Goal: Navigation & Orientation: Find specific page/section

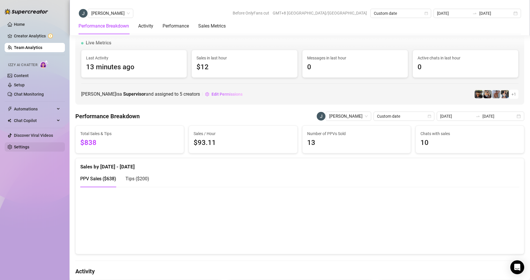
scroll to position [884, 0]
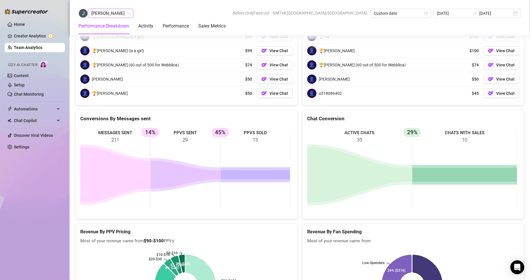
click at [107, 17] on span "[PERSON_NAME]" at bounding box center [110, 13] width 39 height 9
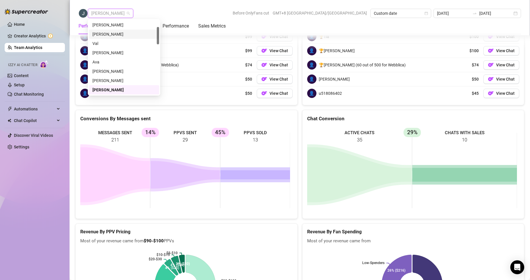
scroll to position [0, 0]
click at [113, 26] on div "[PERSON_NAME]" at bounding box center [123, 25] width 63 height 6
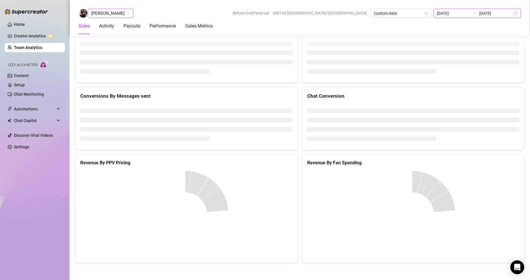
click at [457, 12] on input "[DATE]" at bounding box center [453, 13] width 33 height 6
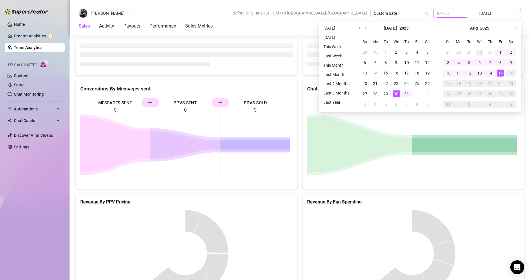
scroll to position [753, 0]
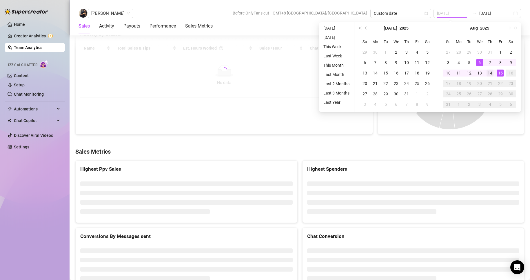
click at [489, 71] on div "14" at bounding box center [489, 73] width 7 height 7
type input "[DATE]"
click at [490, 71] on div "14" at bounding box center [489, 73] width 7 height 7
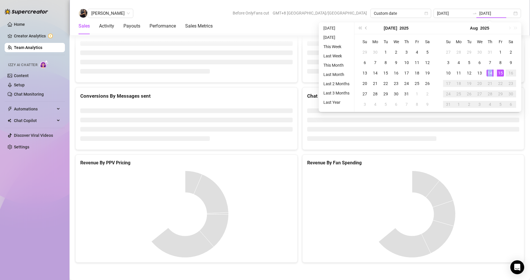
type input "[DATE]"
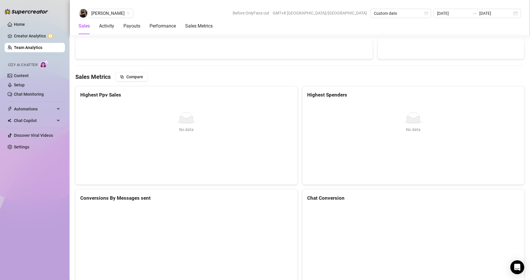
scroll to position [890, 0]
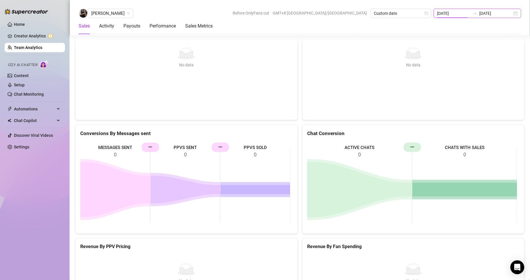
click at [470, 11] on input "[DATE]" at bounding box center [453, 13] width 33 height 6
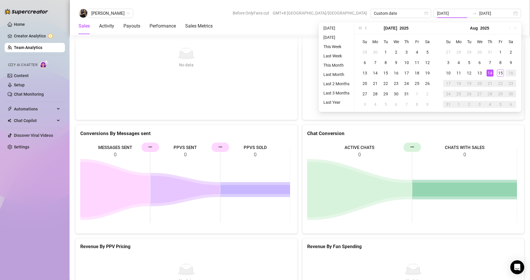
click at [172, 10] on div "[PERSON_NAME] Before OnlyFans cut GMT+8 [GEOGRAPHIC_DATA]/[GEOGRAPHIC_DATA] Cus…" at bounding box center [300, 13] width 442 height 9
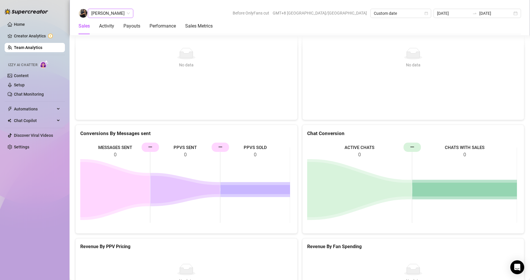
click at [114, 11] on span "[PERSON_NAME]" at bounding box center [110, 13] width 39 height 9
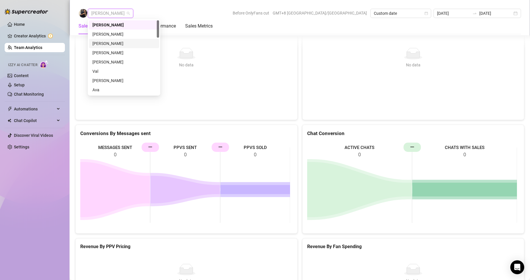
click at [107, 41] on div "[PERSON_NAME]" at bounding box center [123, 43] width 63 height 6
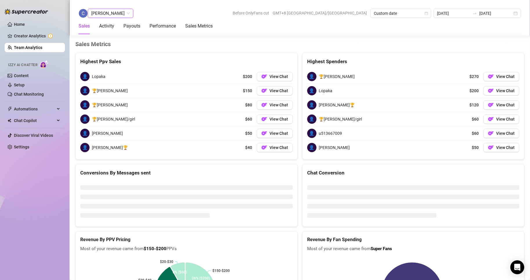
scroll to position [890, 0]
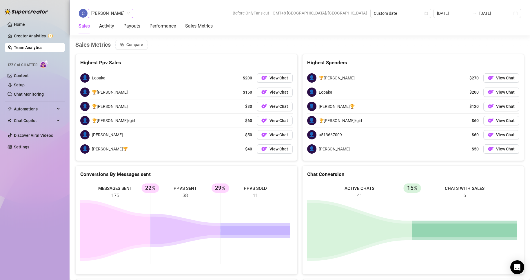
click at [116, 16] on span "[PERSON_NAME]" at bounding box center [110, 13] width 39 height 9
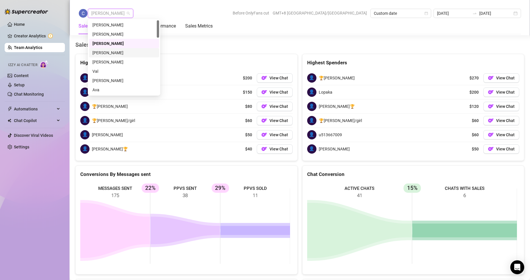
click at [108, 50] on div "[PERSON_NAME]" at bounding box center [123, 53] width 63 height 6
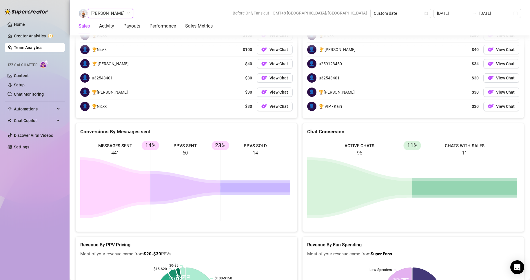
scroll to position [947, 0]
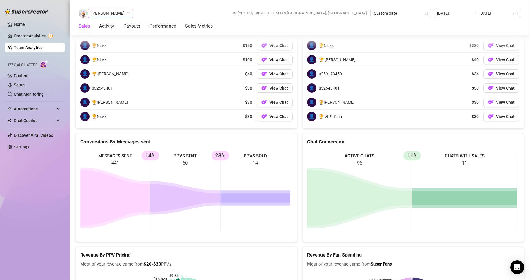
click at [113, 11] on span "[PERSON_NAME]" at bounding box center [110, 13] width 39 height 9
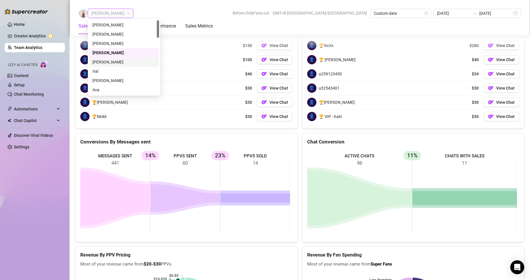
click at [96, 69] on div "Val" at bounding box center [123, 71] width 63 height 6
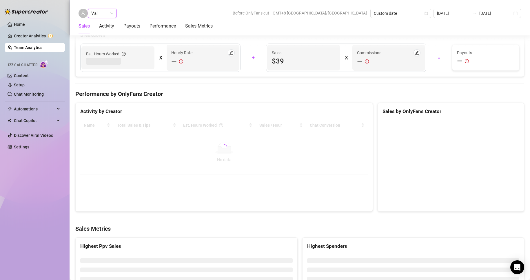
scroll to position [907, 0]
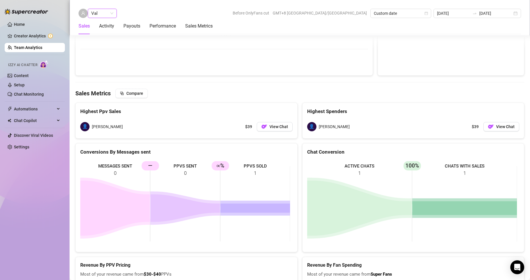
click at [99, 14] on span "Val" at bounding box center [102, 13] width 22 height 9
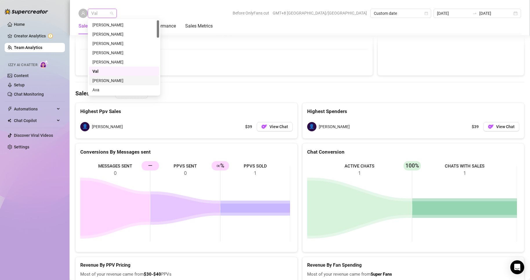
click at [104, 80] on div "[PERSON_NAME]" at bounding box center [123, 80] width 63 height 6
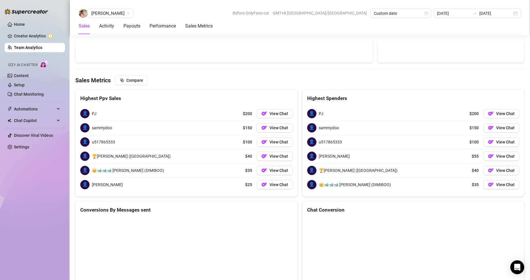
scroll to position [828, 0]
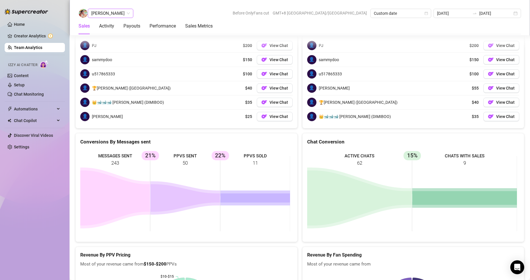
click at [112, 15] on span "[PERSON_NAME]" at bounding box center [110, 13] width 39 height 9
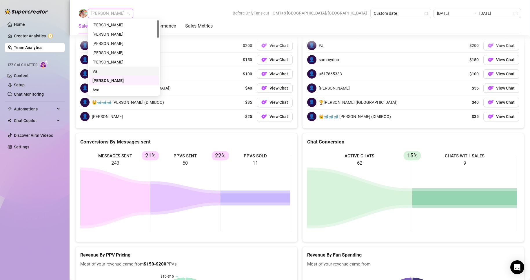
scroll to position [29, 0]
click at [104, 69] on div "[PERSON_NAME]" at bounding box center [123, 70] width 63 height 6
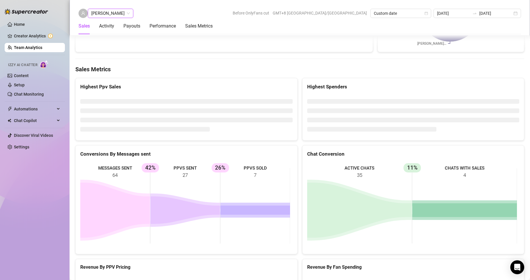
scroll to position [921, 0]
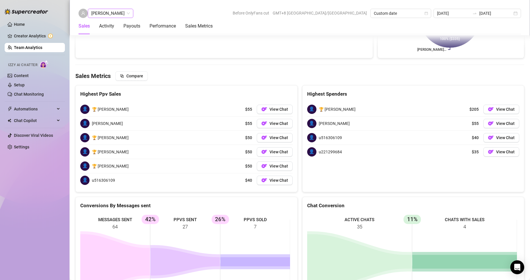
click at [113, 18] on div "[PERSON_NAME]" at bounding box center [110, 13] width 45 height 9
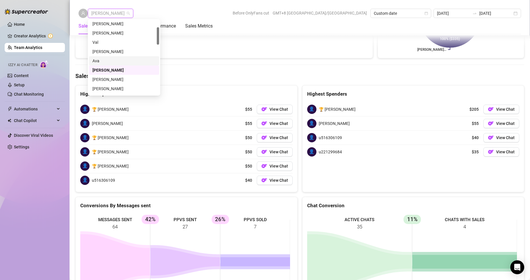
scroll to position [58, 0]
click at [99, 47] on div "[PERSON_NAME]" at bounding box center [123, 50] width 63 height 6
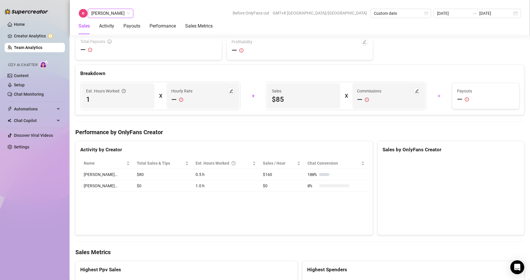
scroll to position [928, 0]
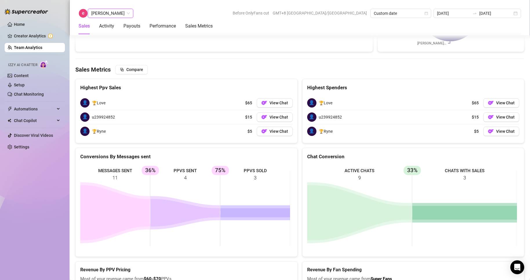
click at [109, 12] on span "[PERSON_NAME]" at bounding box center [110, 13] width 39 height 9
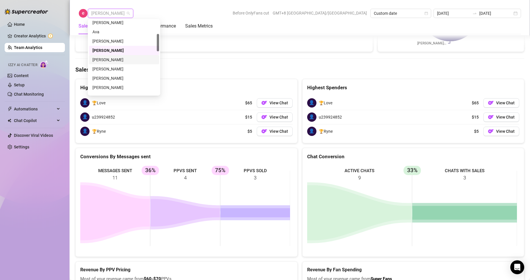
click at [106, 60] on div "[PERSON_NAME]" at bounding box center [123, 59] width 63 height 6
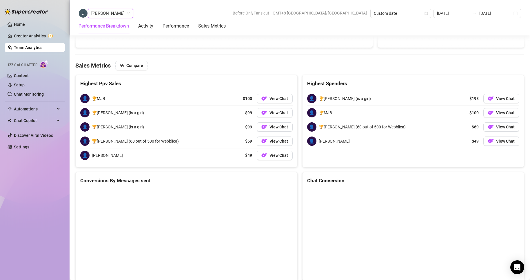
scroll to position [798, 0]
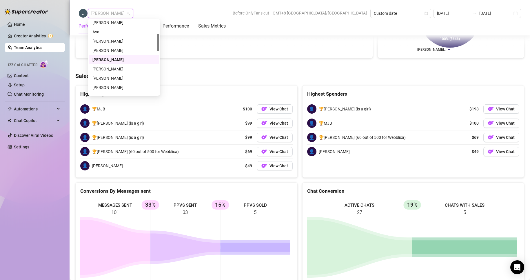
click at [111, 18] on div "[PERSON_NAME]" at bounding box center [110, 13] width 45 height 9
click at [107, 67] on div "[PERSON_NAME]" at bounding box center [123, 69] width 63 height 6
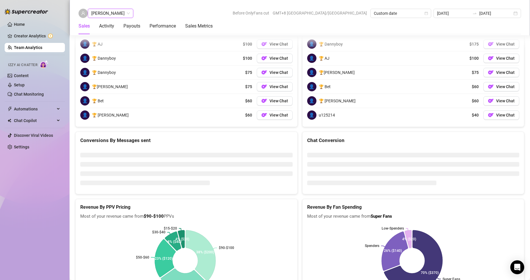
scroll to position [873, 0]
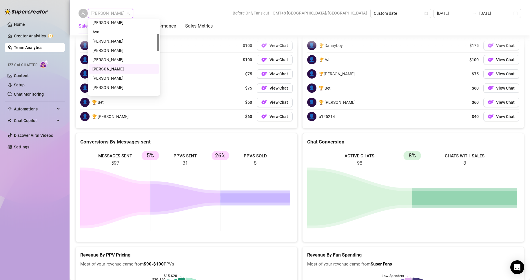
click at [113, 10] on span "[PERSON_NAME]" at bounding box center [110, 13] width 39 height 9
click at [104, 67] on div "[PERSON_NAME]" at bounding box center [123, 68] width 63 height 6
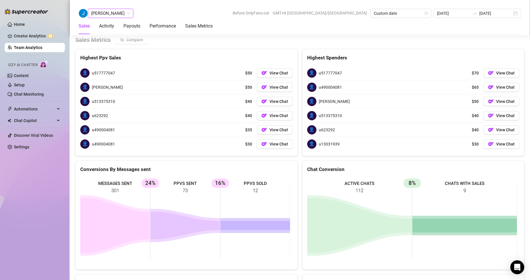
scroll to position [772, 0]
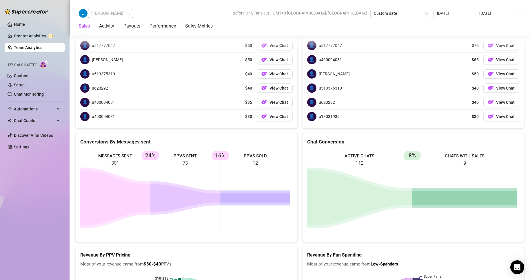
click at [101, 13] on span "[PERSON_NAME]" at bounding box center [110, 13] width 39 height 9
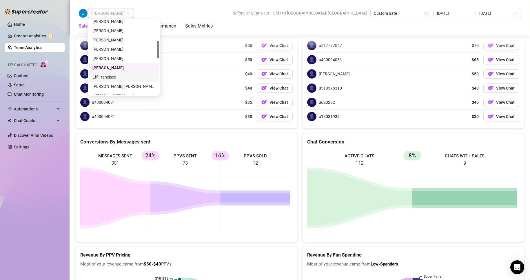
click at [107, 73] on div "Eff Francisco" at bounding box center [124, 76] width 70 height 9
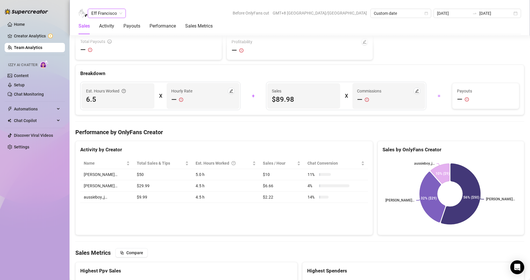
scroll to position [936, 0]
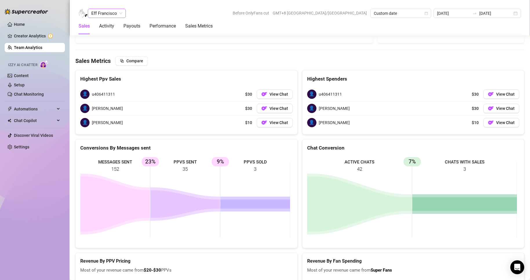
click at [103, 11] on span "Eff Francisco" at bounding box center [106, 13] width 31 height 9
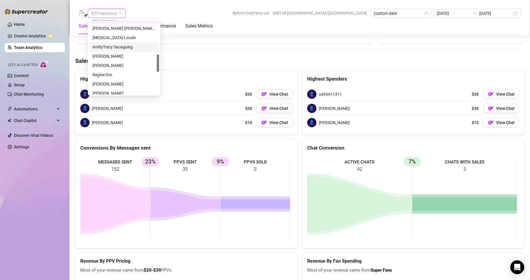
scroll to position [116, 0]
click at [113, 55] on div "[PERSON_NAME] [PERSON_NAME] Tarcena" at bounding box center [123, 57] width 63 height 6
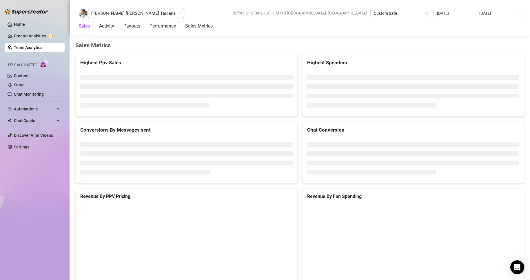
scroll to position [772, 0]
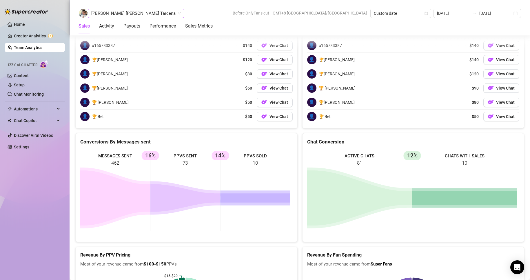
click at [107, 13] on span "[PERSON_NAME] [PERSON_NAME] Tarcena" at bounding box center [136, 13] width 90 height 9
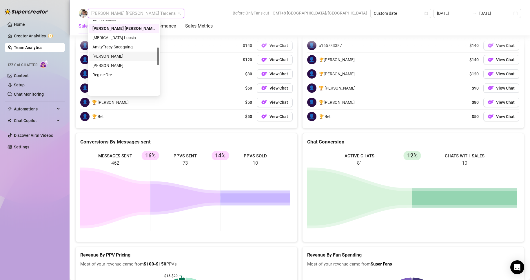
scroll to position [116, 0]
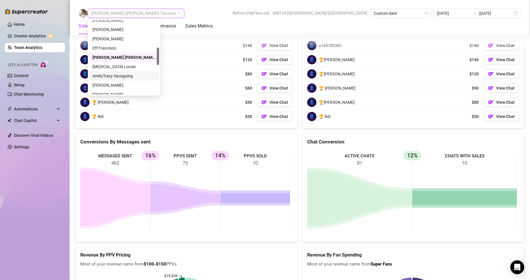
click at [116, 73] on div "AmityTracy Sacaguing" at bounding box center [123, 76] width 63 height 6
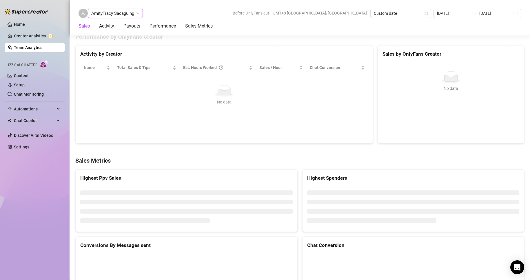
scroll to position [893, 0]
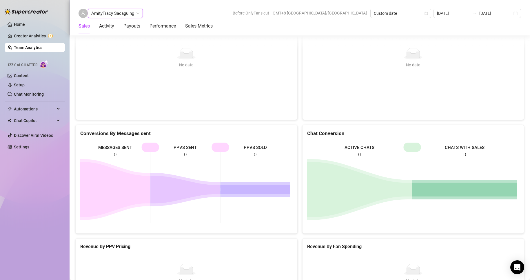
click at [107, 12] on span "AmityTracy Sacaguing" at bounding box center [115, 13] width 48 height 9
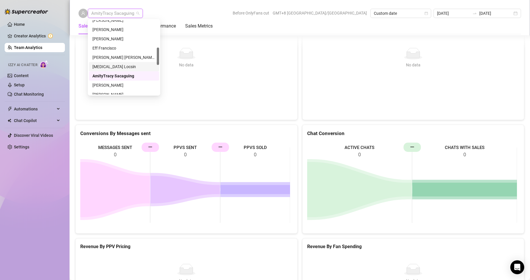
scroll to position [145, 0]
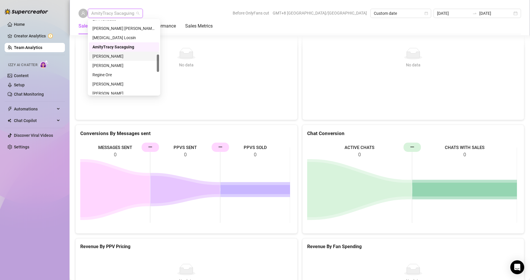
click at [112, 57] on div "[PERSON_NAME]" at bounding box center [123, 56] width 63 height 6
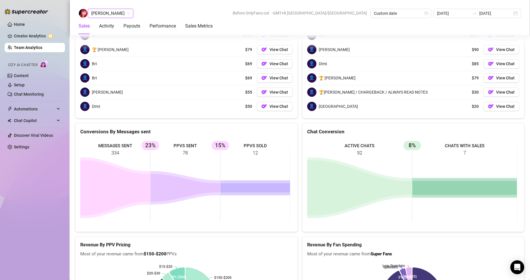
scroll to position [772, 0]
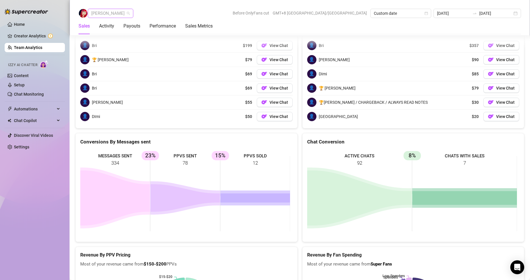
click at [115, 10] on span "[PERSON_NAME]" at bounding box center [110, 13] width 39 height 9
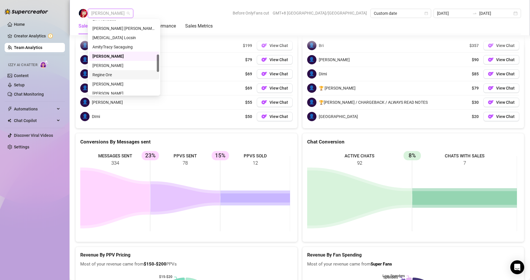
click at [106, 74] on div "Regine Ore" at bounding box center [123, 75] width 63 height 6
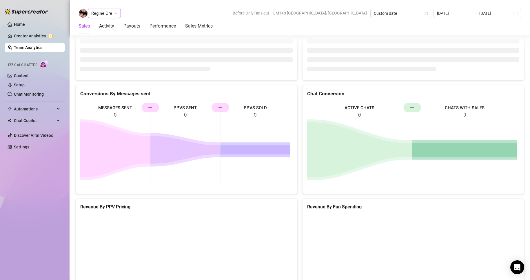
scroll to position [890, 0]
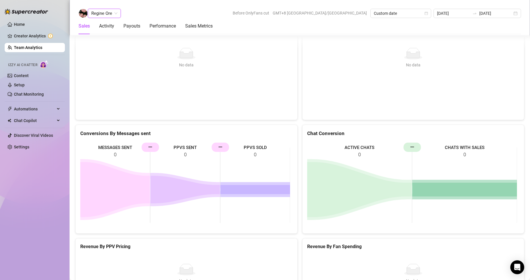
click at [112, 11] on span "Regine Ore" at bounding box center [104, 13] width 26 height 9
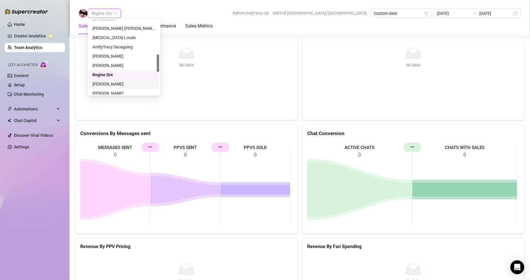
click at [112, 82] on div "[PERSON_NAME]" at bounding box center [123, 84] width 63 height 6
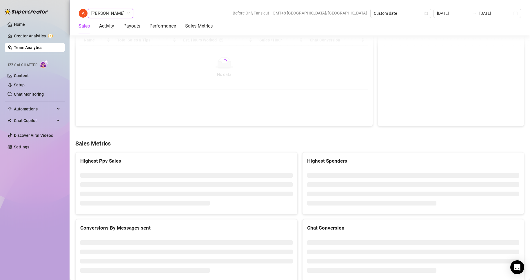
scroll to position [900, 0]
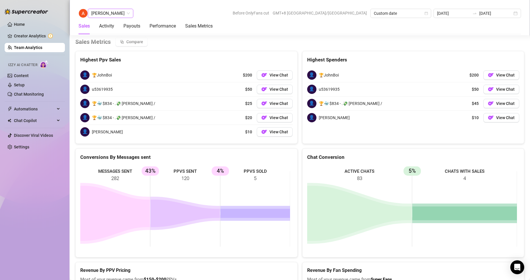
click at [112, 16] on span "[PERSON_NAME]" at bounding box center [110, 13] width 39 height 9
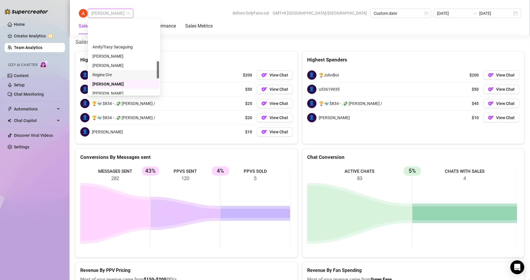
scroll to position [174, 0]
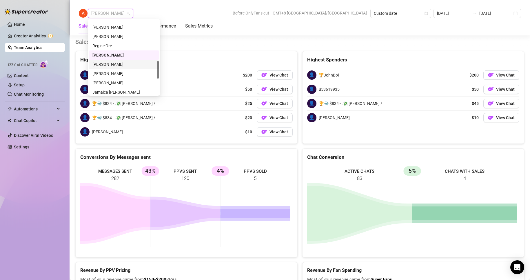
click at [107, 65] on div "[PERSON_NAME]" at bounding box center [123, 64] width 63 height 6
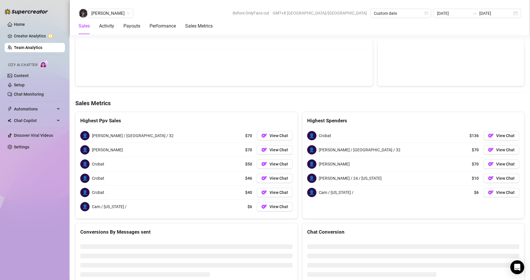
scroll to position [893, 0]
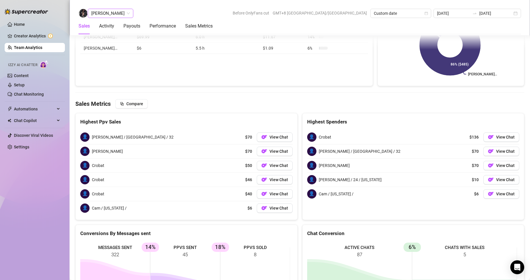
click at [118, 14] on span "[PERSON_NAME]" at bounding box center [110, 13] width 39 height 9
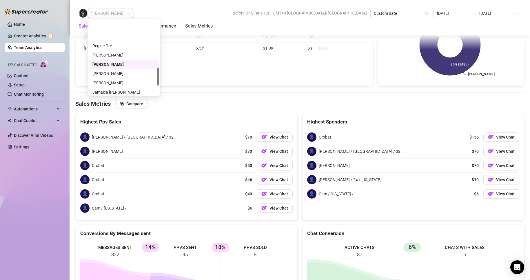
scroll to position [203, 0]
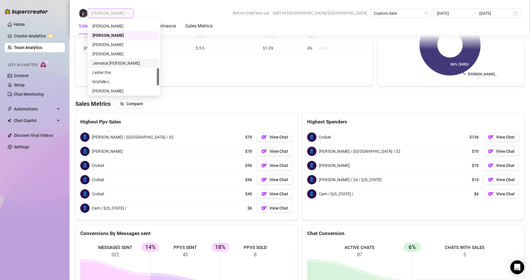
click at [111, 63] on div "Jamaica [PERSON_NAME]" at bounding box center [123, 63] width 63 height 6
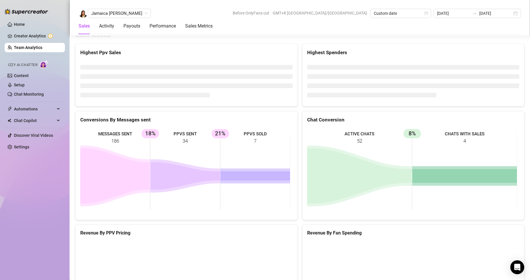
scroll to position [772, 0]
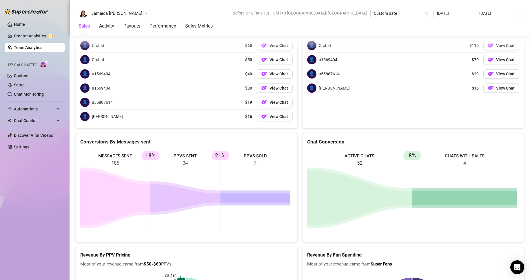
drag, startPoint x: 104, startPoint y: 16, endPoint x: 112, endPoint y: 37, distance: 22.5
click at [104, 16] on span "Jamaica [PERSON_NAME]" at bounding box center [119, 13] width 56 height 9
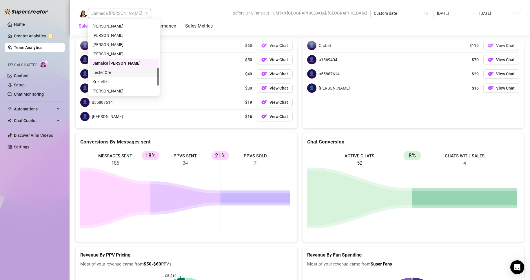
drag, startPoint x: 108, startPoint y: 74, endPoint x: 114, endPoint y: 75, distance: 6.3
click at [123, 71] on div "Lexter Ore" at bounding box center [123, 72] width 63 height 6
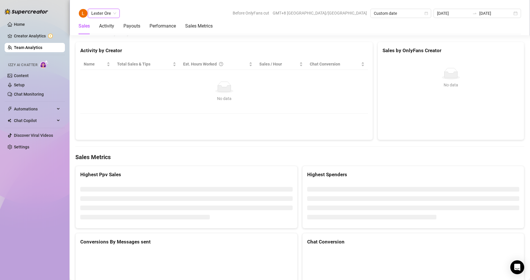
scroll to position [890, 0]
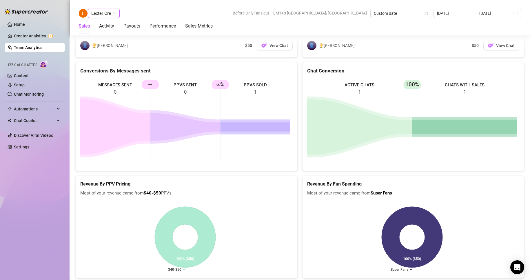
click at [97, 17] on span "Lexter Ore" at bounding box center [103, 13] width 25 height 9
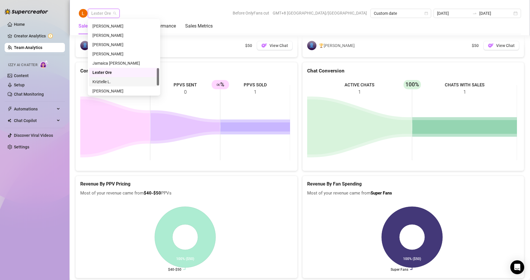
click at [100, 79] on div "Kriztelle L." at bounding box center [123, 82] width 63 height 6
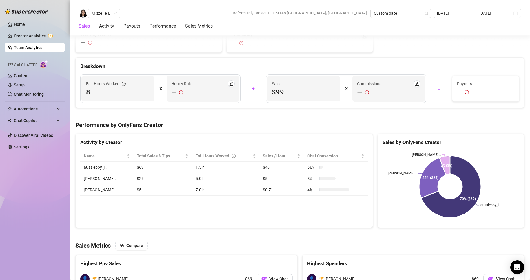
scroll to position [959, 0]
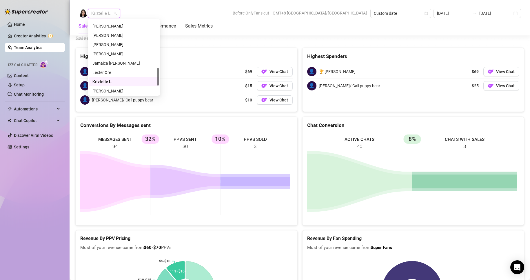
click at [100, 13] on span "Kriztelle L." at bounding box center [103, 13] width 25 height 9
click at [112, 70] on div "[PERSON_NAME]" at bounding box center [123, 71] width 63 height 6
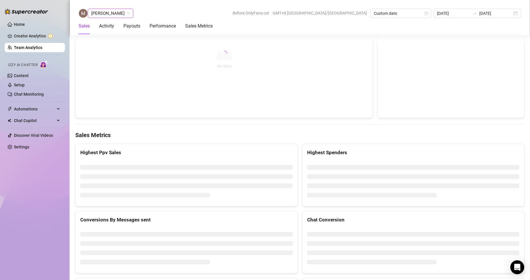
scroll to position [886, 0]
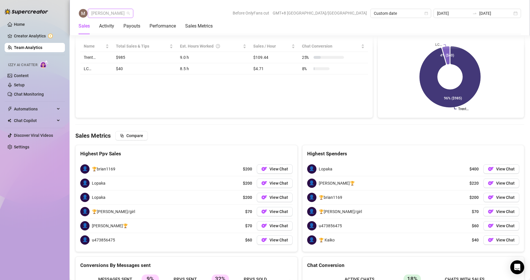
click at [111, 14] on span "[PERSON_NAME]" at bounding box center [110, 13] width 39 height 9
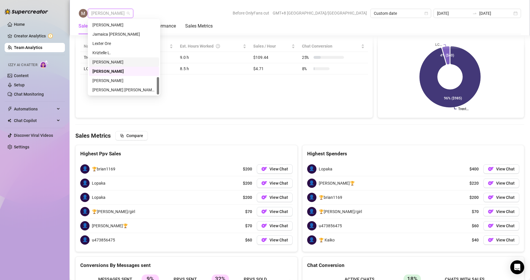
scroll to position [241, 0]
click at [104, 71] on div "[PERSON_NAME]" at bounding box center [123, 71] width 63 height 6
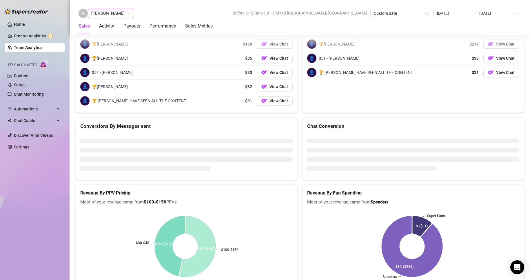
scroll to position [886, 0]
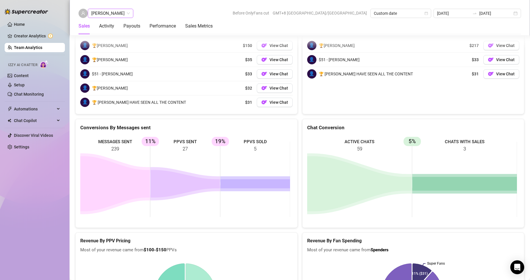
click at [104, 14] on span "[PERSON_NAME]" at bounding box center [110, 13] width 39 height 9
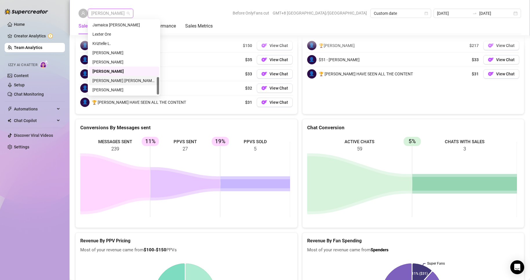
click at [116, 79] on div "[PERSON_NAME] [PERSON_NAME] Tayre" at bounding box center [123, 80] width 63 height 6
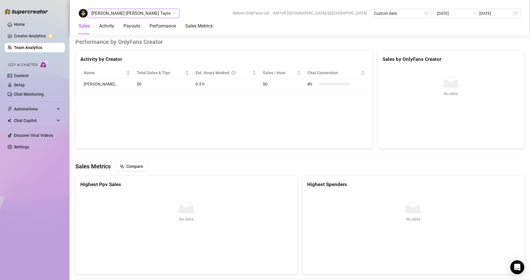
scroll to position [938, 0]
